Goal: Task Accomplishment & Management: Use online tool/utility

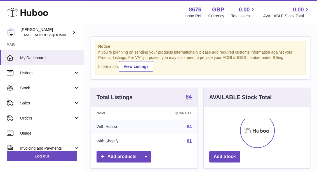
scroll to position [87, 106]
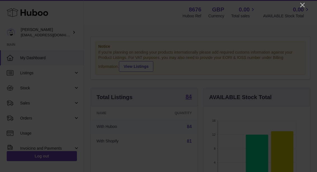
click at [303, 5] on icon "Close" at bounding box center [302, 5] width 4 height 4
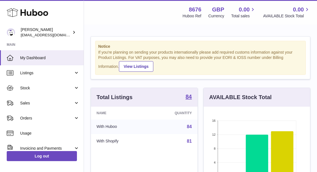
click at [65, 104] on span "Sales" at bounding box center [46, 103] width 53 height 5
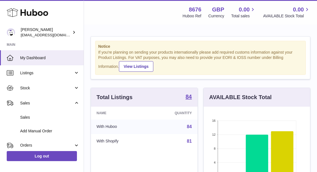
click at [54, 117] on span "Sales" at bounding box center [49, 117] width 59 height 5
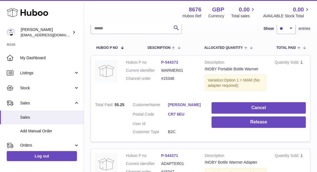
scroll to position [77, 0]
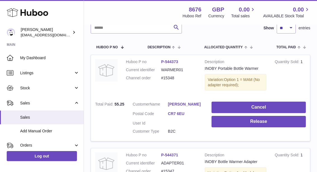
click at [245, 123] on button "Release" at bounding box center [259, 121] width 94 height 11
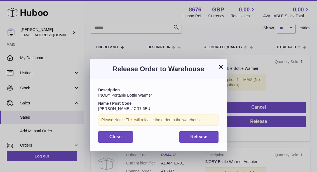
click at [211, 134] on button "Release" at bounding box center [198, 137] width 39 height 11
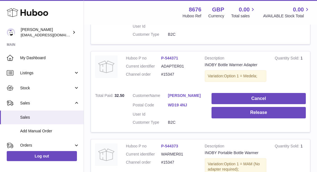
scroll to position [173, 0]
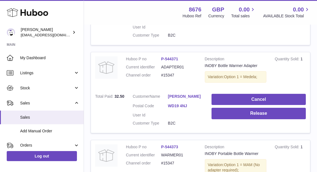
click at [243, 115] on button "Release" at bounding box center [259, 113] width 94 height 11
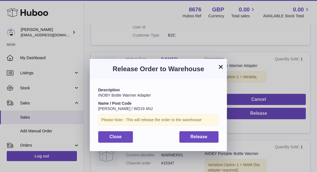
click at [214, 137] on button "Release" at bounding box center [198, 137] width 39 height 11
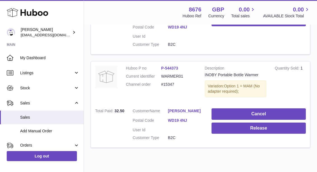
scroll to position [252, 0]
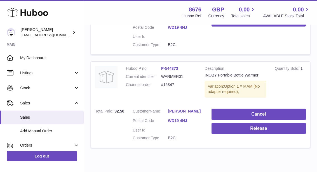
click at [235, 126] on button "Release" at bounding box center [259, 128] width 94 height 11
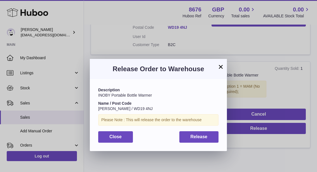
click at [212, 135] on button "Release" at bounding box center [198, 137] width 39 height 11
